Goal: Task Accomplishment & Management: Use online tool/utility

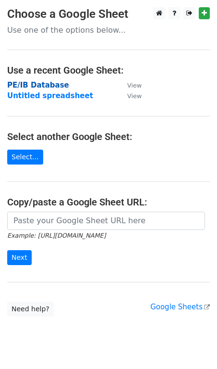
click at [37, 85] on strong "PE/IB Database" at bounding box center [38, 85] width 62 height 9
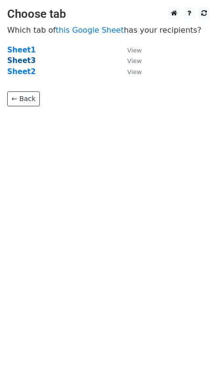
click at [14, 59] on strong "Sheet3" at bounding box center [21, 60] width 28 height 9
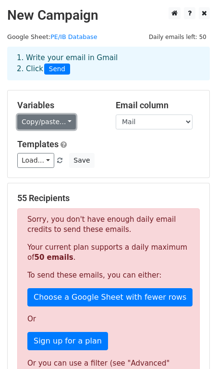
click at [54, 126] on link "Copy/paste..." at bounding box center [46, 121] width 59 height 15
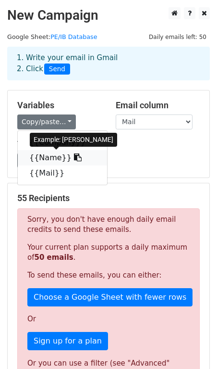
click at [74, 159] on icon at bounding box center [78, 157] width 8 height 8
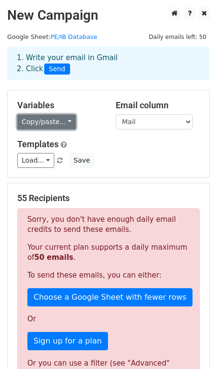
click at [55, 122] on link "Copy/paste..." at bounding box center [46, 121] width 59 height 15
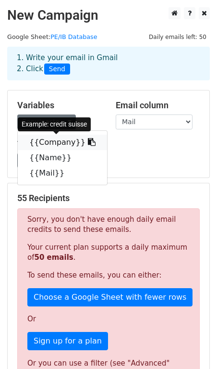
click at [88, 143] on icon at bounding box center [92, 142] width 8 height 8
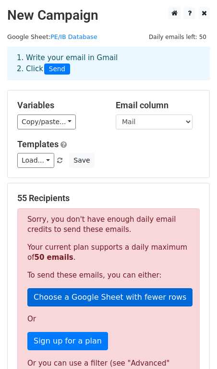
scroll to position [231, 0]
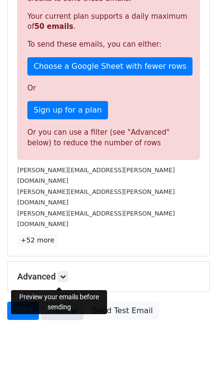
click at [65, 302] on link "Preview" at bounding box center [62, 311] width 42 height 18
click at [71, 302] on link "Preview" at bounding box center [62, 311] width 42 height 18
click at [61, 302] on link "Preview" at bounding box center [62, 311] width 42 height 18
click at [60, 302] on link "Preview" at bounding box center [62, 311] width 42 height 18
click at [57, 302] on link "Preview" at bounding box center [62, 311] width 42 height 18
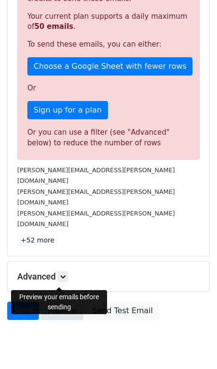
click at [60, 302] on link "Preview" at bounding box center [62, 311] width 42 height 18
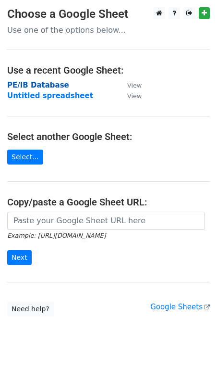
click at [41, 83] on strong "PE/IB Database" at bounding box center [38, 85] width 62 height 9
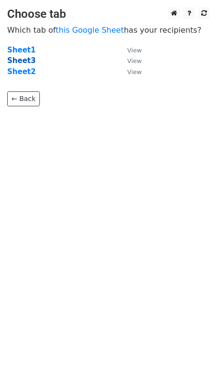
click at [23, 61] on strong "Sheet3" at bounding box center [21, 60] width 28 height 9
click at [130, 63] on small "View" at bounding box center [134, 60] width 14 height 7
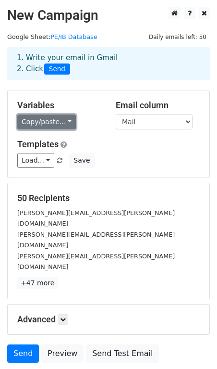
click at [46, 128] on link "Copy/paste..." at bounding box center [46, 121] width 59 height 15
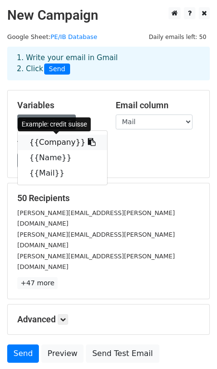
click at [88, 144] on icon at bounding box center [92, 142] width 8 height 8
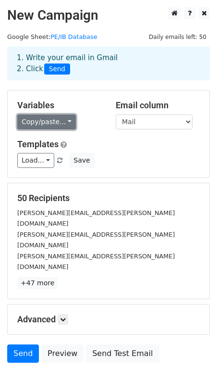
click at [55, 121] on link "Copy/paste..." at bounding box center [46, 121] width 59 height 15
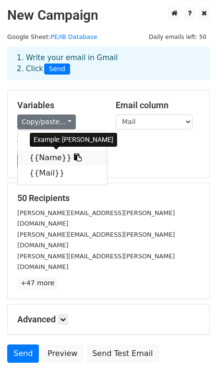
click at [74, 159] on icon at bounding box center [78, 157] width 8 height 8
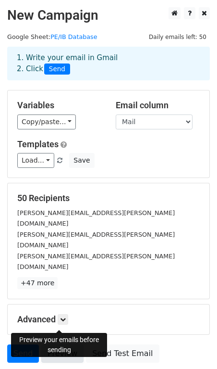
click at [52, 344] on link "Preview" at bounding box center [62, 353] width 42 height 18
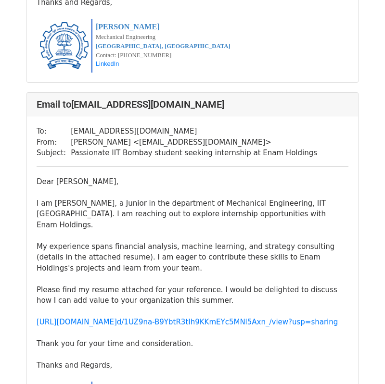
scroll to position [17289, 0]
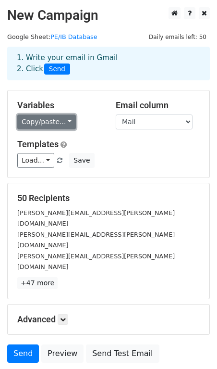
click at [44, 120] on link "Copy/paste..." at bounding box center [46, 121] width 59 height 15
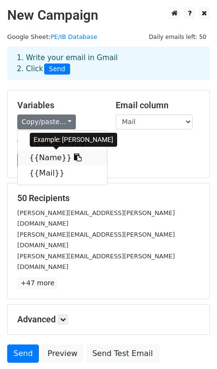
click at [71, 159] on link "{{Name}}" at bounding box center [62, 157] width 89 height 15
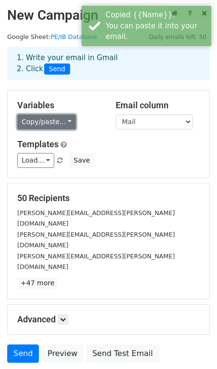
click at [47, 119] on link "Copy/paste..." at bounding box center [46, 121] width 59 height 15
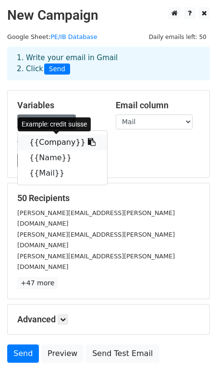
click at [88, 142] on icon at bounding box center [92, 142] width 8 height 8
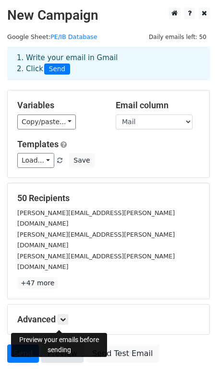
click at [51, 344] on link "Preview" at bounding box center [62, 353] width 42 height 18
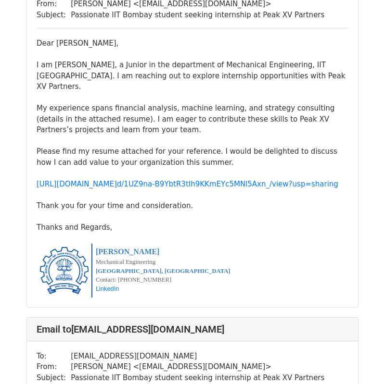
scroll to position [3483, 0]
